Goal: Navigation & Orientation: Find specific page/section

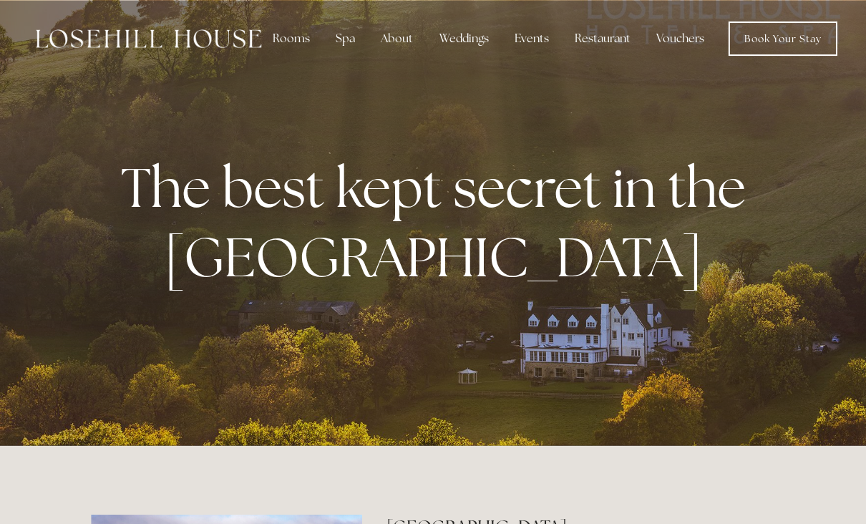
click at [602, 42] on div "Restaurant" at bounding box center [601, 38] width 79 height 29
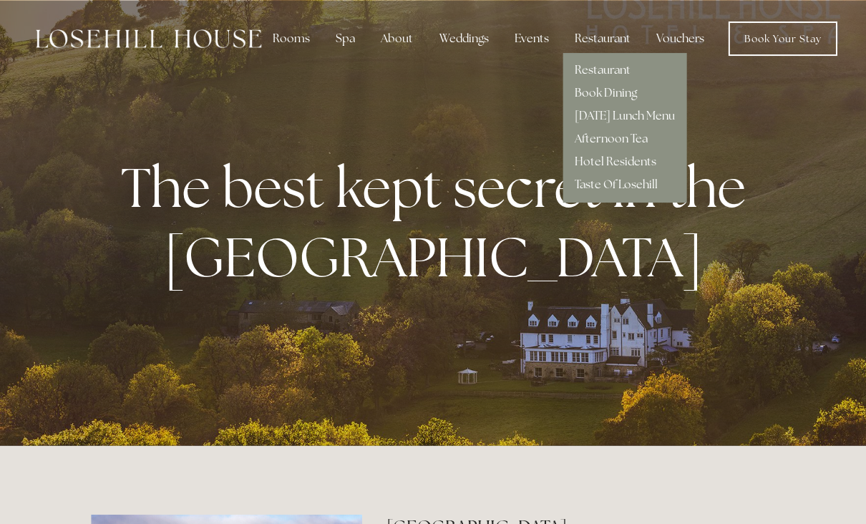
click at [635, 156] on link "Hotel Residents" at bounding box center [615, 161] width 82 height 15
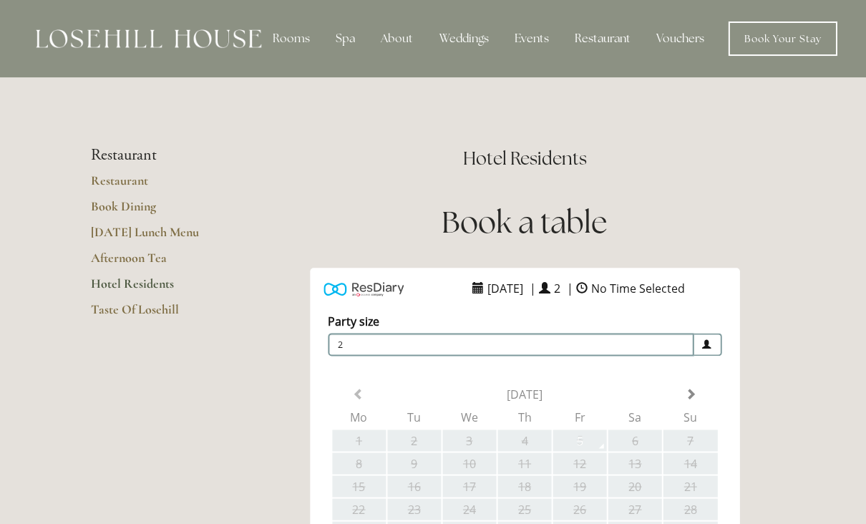
click at [763, 251] on div "Hotel Residents Book a table" at bounding box center [524, 200] width 526 height 109
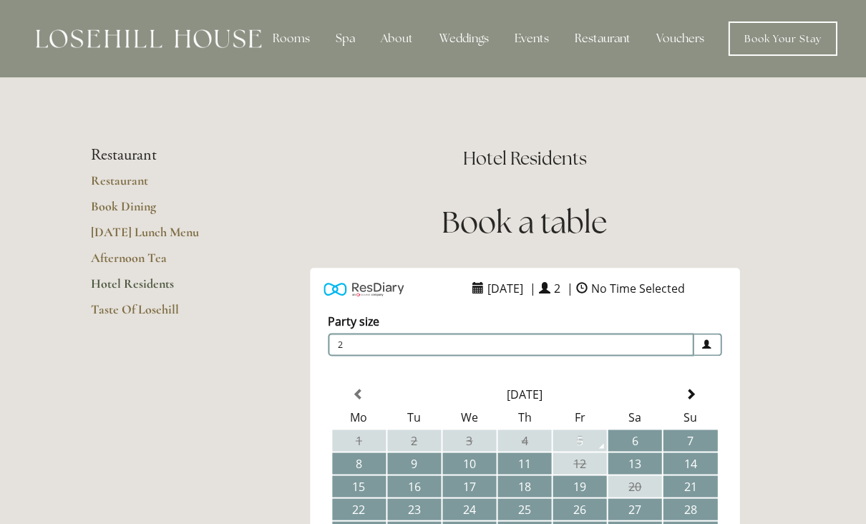
click at [601, 43] on div "Restaurant" at bounding box center [601, 38] width 79 height 29
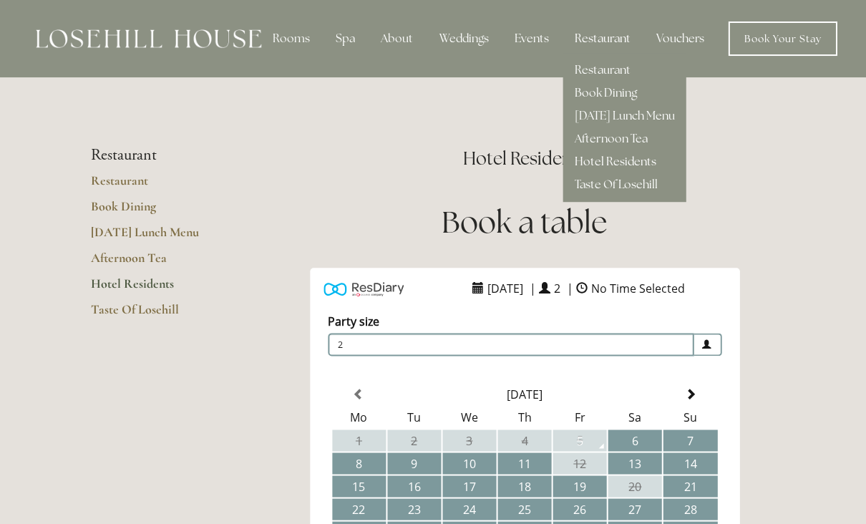
click at [620, 68] on link "Restaurant" at bounding box center [602, 69] width 56 height 15
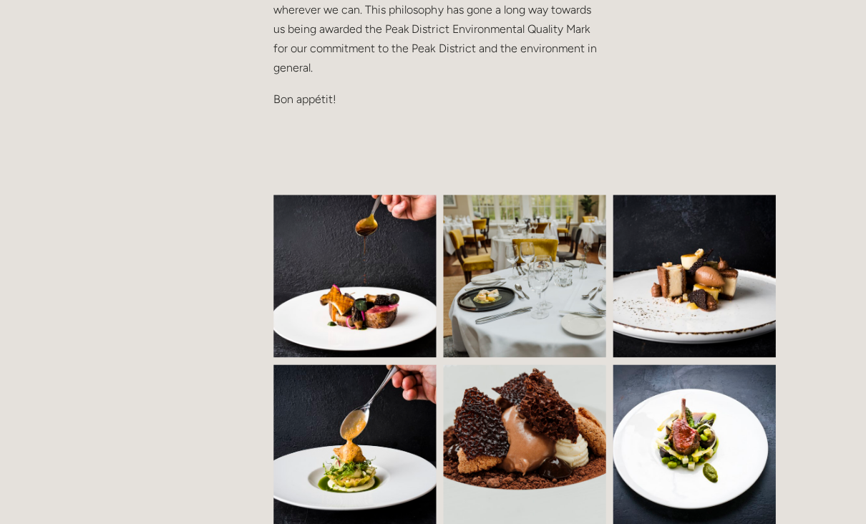
scroll to position [844, 0]
click at [371, 277] on img at bounding box center [367, 276] width 248 height 162
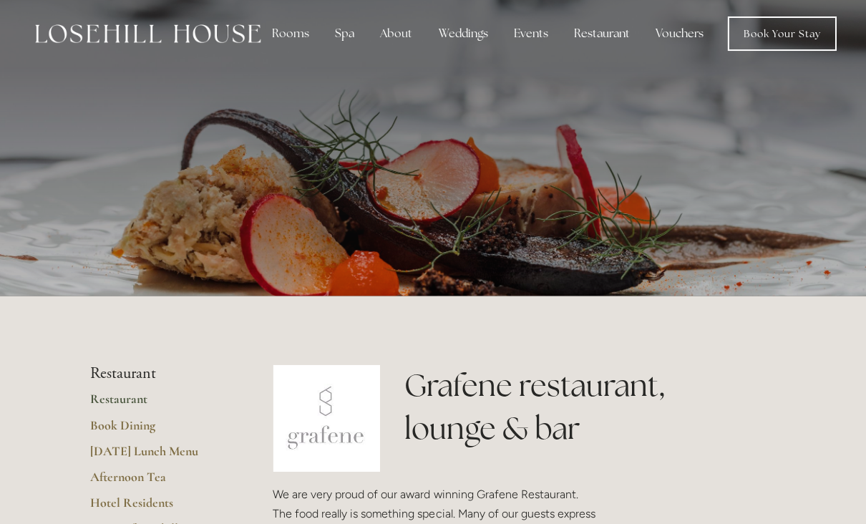
scroll to position [0, 0]
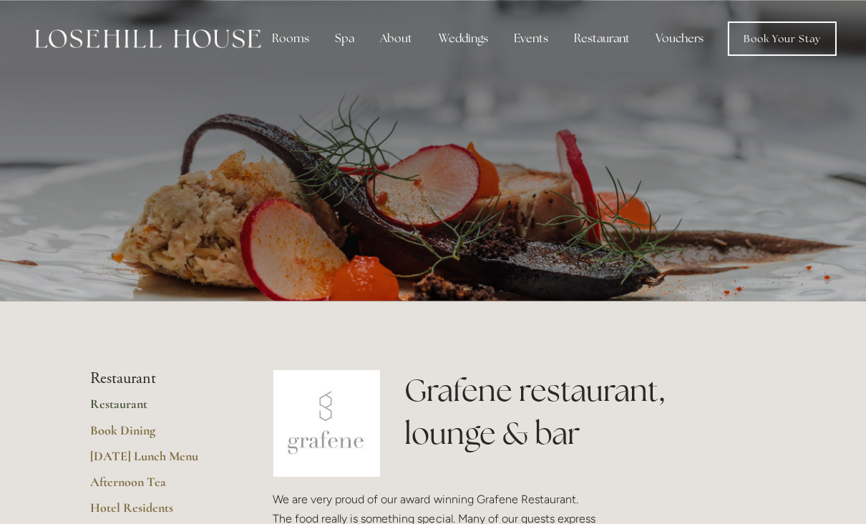
click at [286, 42] on div "Rooms" at bounding box center [291, 38] width 60 height 29
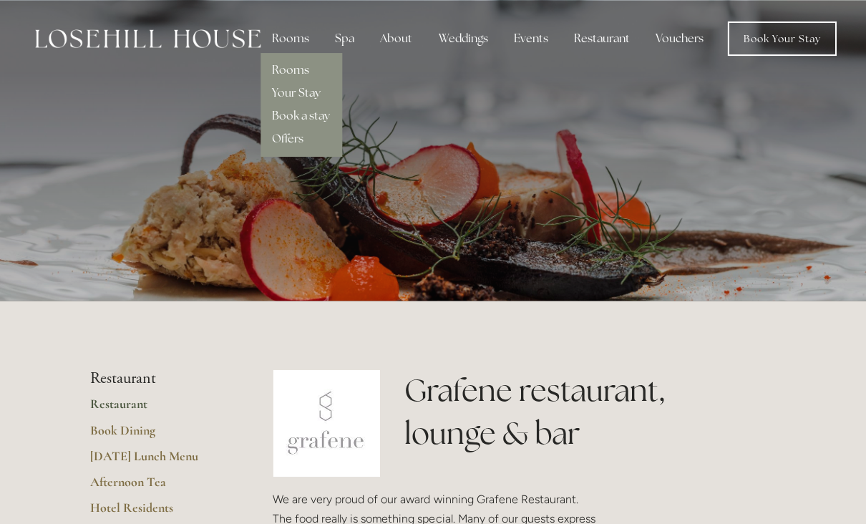
click at [301, 141] on link "Offers" at bounding box center [288, 138] width 31 height 15
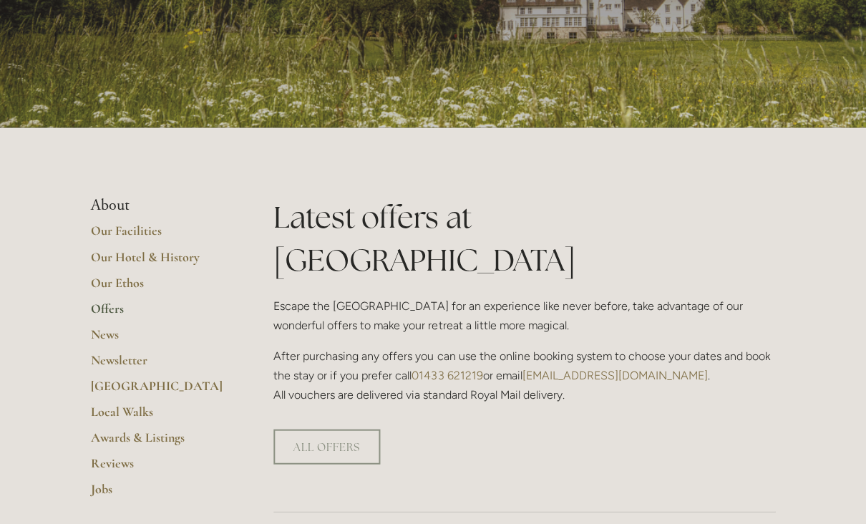
scroll to position [173, 0]
click at [341, 429] on link "ALL OFFERS" at bounding box center [326, 446] width 107 height 35
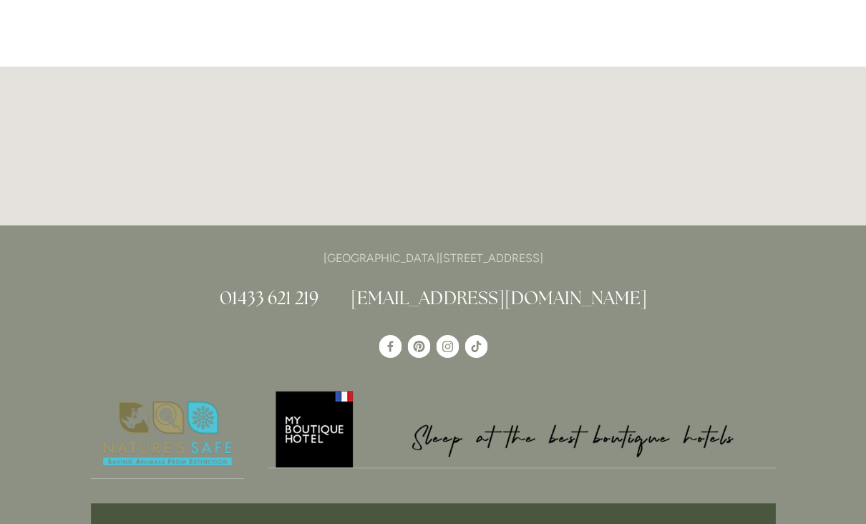
scroll to position [2154, 0]
